Goal: Information Seeking & Learning: Learn about a topic

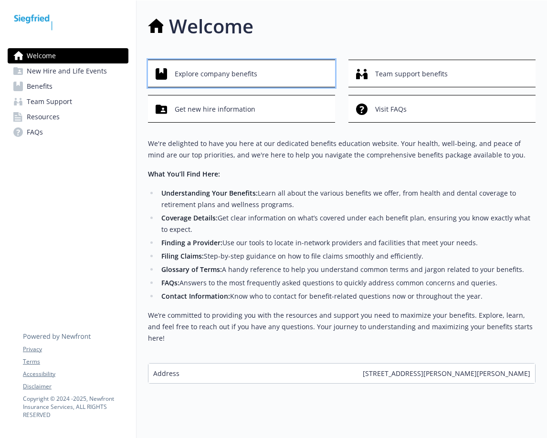
click at [249, 70] on span "Explore company benefits" at bounding box center [216, 74] width 83 height 18
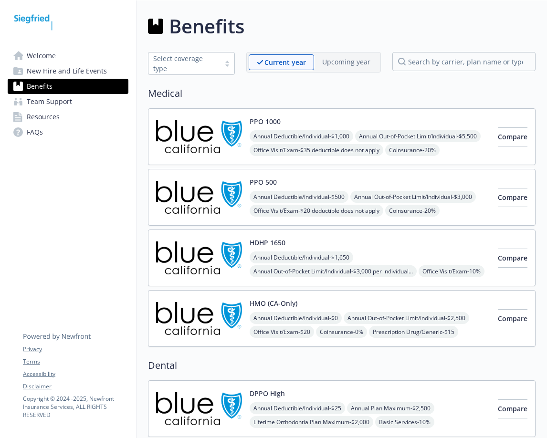
click at [96, 98] on link "Team Support" at bounding box center [68, 101] width 121 height 15
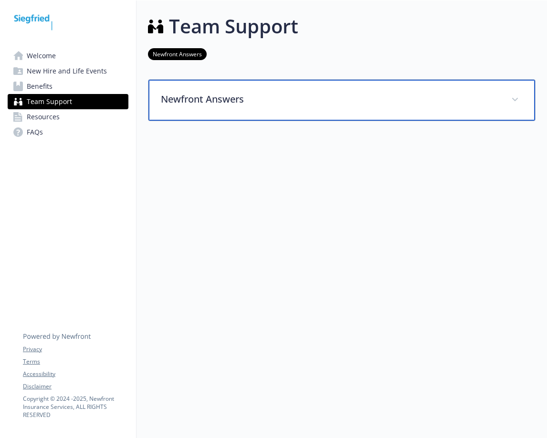
click at [210, 96] on p "Newfront Answers" at bounding box center [330, 99] width 339 height 14
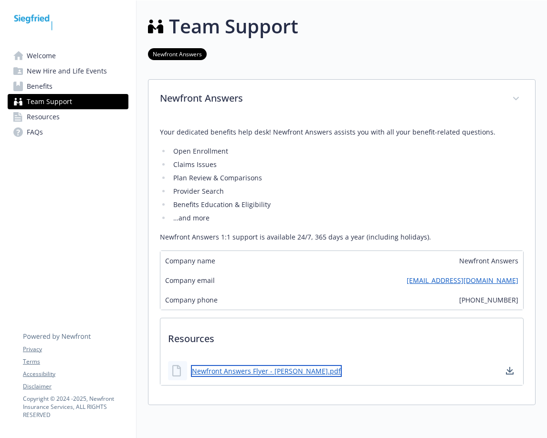
click at [239, 371] on link "Newfront Answers Flyer - [PERSON_NAME].pdf" at bounding box center [266, 371] width 151 height 12
click at [49, 119] on span "Resources" at bounding box center [43, 116] width 33 height 15
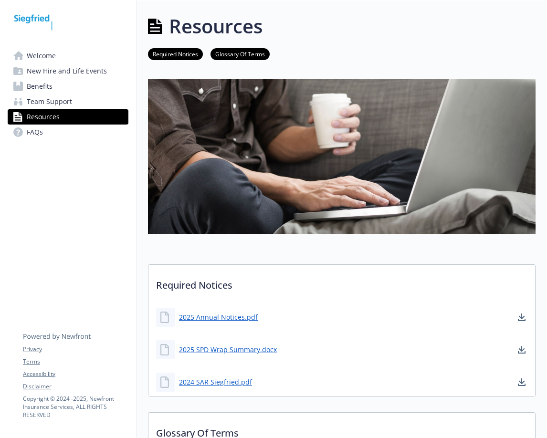
click at [80, 71] on span "New Hire and Life Events" at bounding box center [67, 70] width 80 height 15
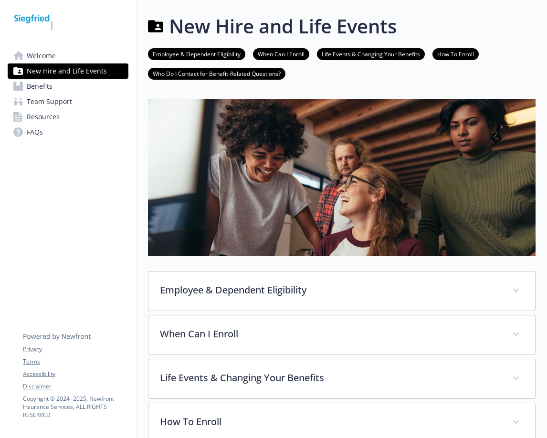
click at [87, 91] on link "Benefits" at bounding box center [68, 86] width 121 height 15
